Goal: Navigation & Orientation: Understand site structure

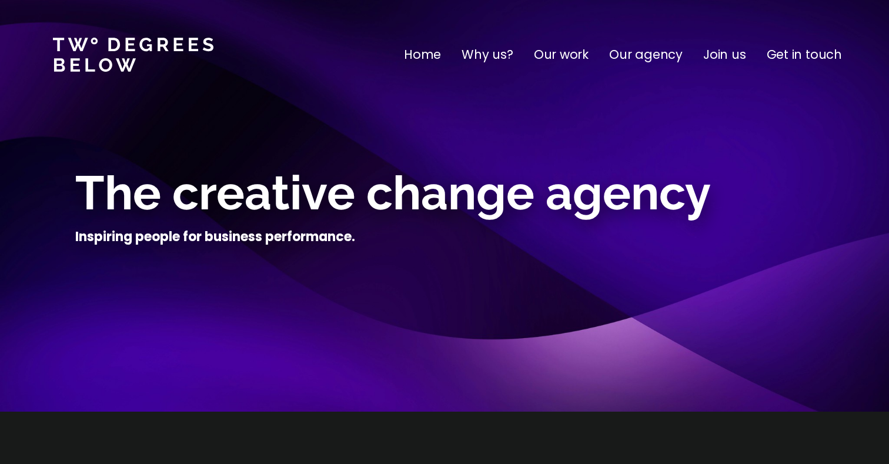
click at [567, 56] on p "Our work" at bounding box center [561, 54] width 55 height 19
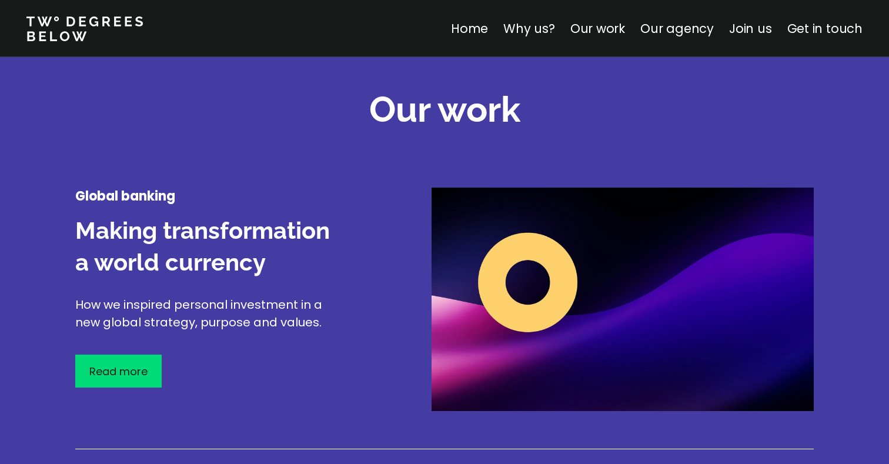
scroll to position [1377, 0]
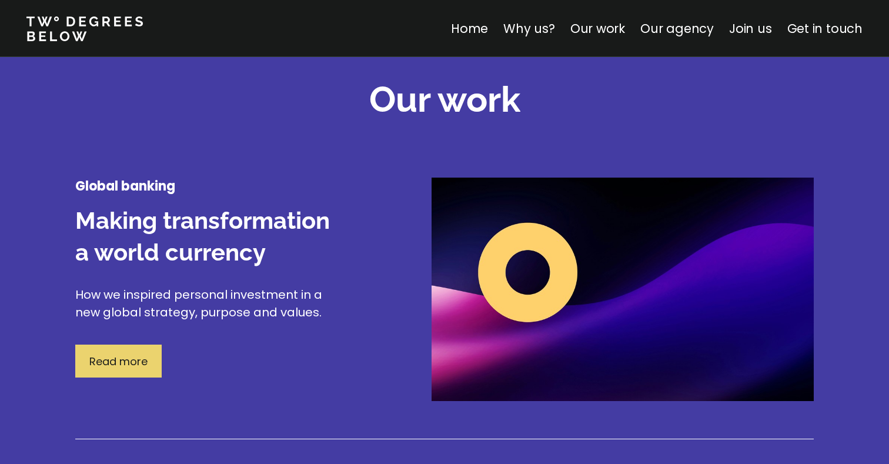
click at [133, 366] on p "Read more" at bounding box center [118, 361] width 58 height 16
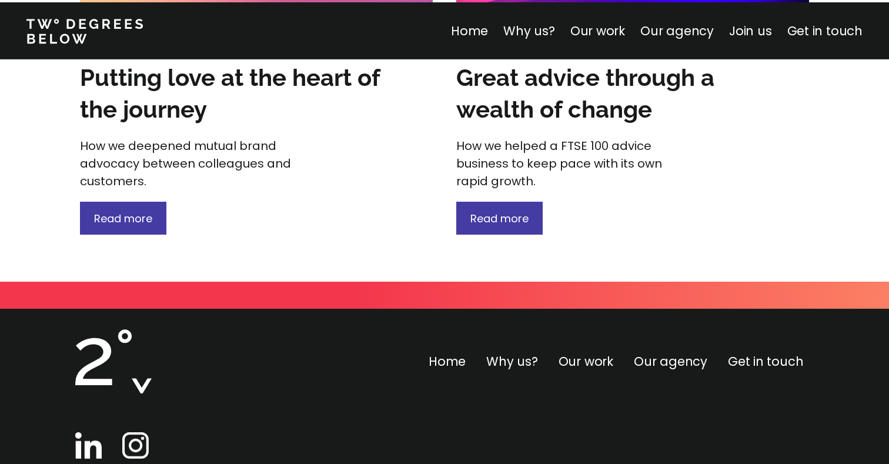
scroll to position [1811, 0]
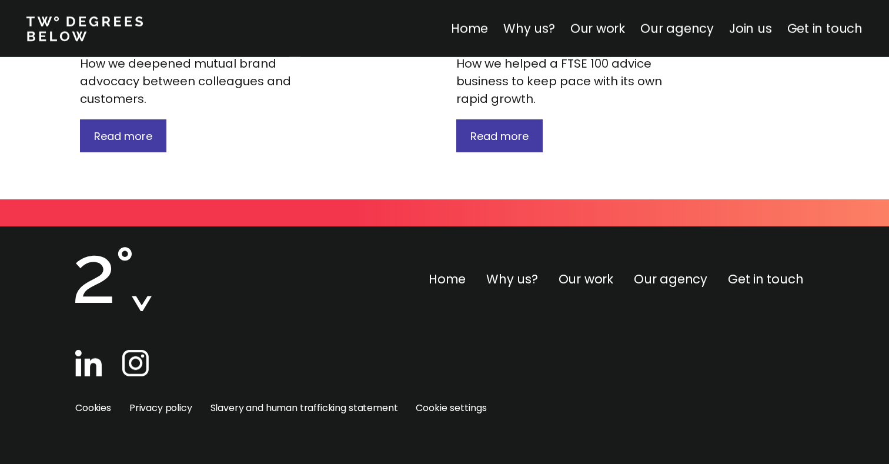
click at [91, 369] on img at bounding box center [88, 363] width 26 height 26
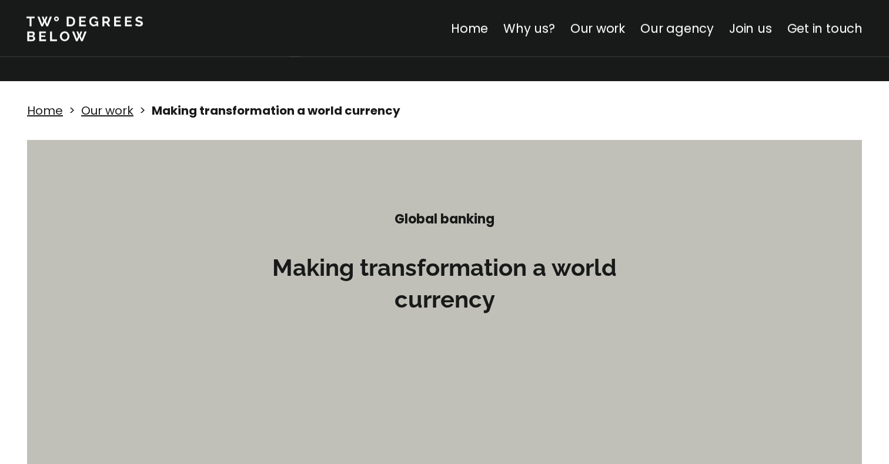
scroll to position [0, 0]
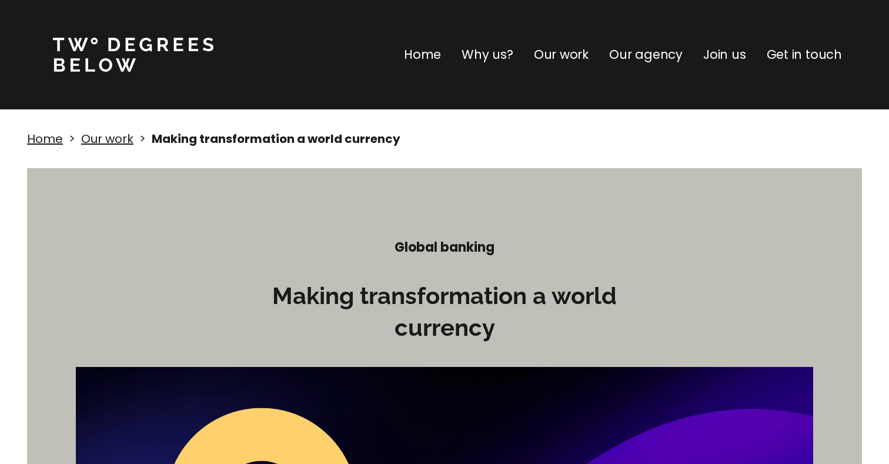
click at [577, 55] on p "Our work" at bounding box center [561, 54] width 55 height 19
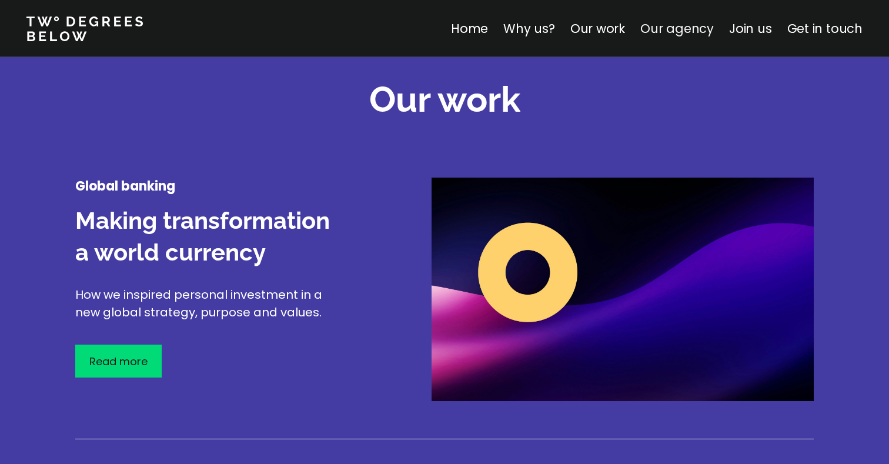
click at [681, 27] on link "Our agency" at bounding box center [676, 28] width 73 height 17
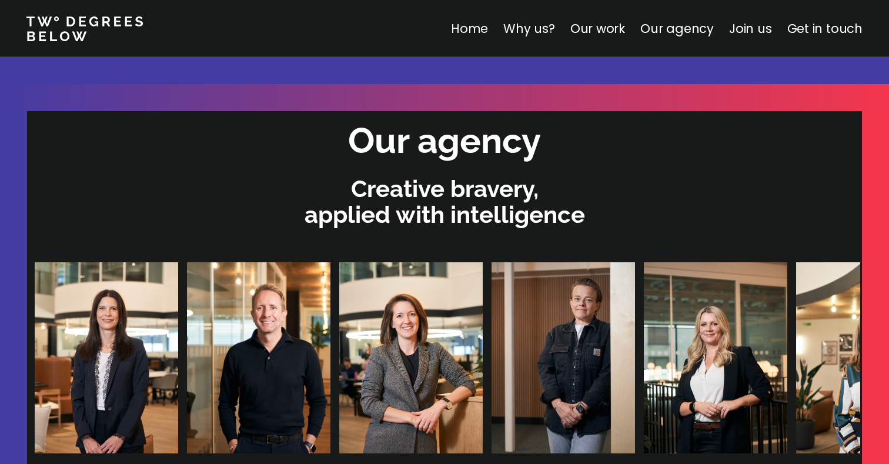
click at [471, 21] on link "Home" at bounding box center [469, 28] width 37 height 17
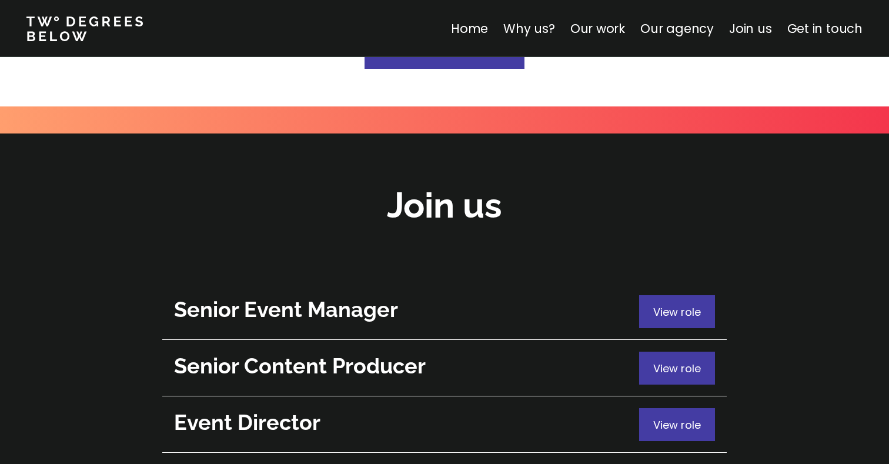
scroll to position [4152, 0]
